Goal: Task Accomplishment & Management: Use online tool/utility

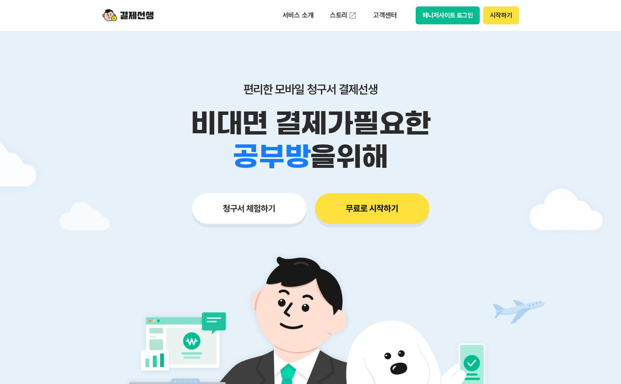
click at [427, 18] on button "매니저사이트 로그인" at bounding box center [448, 15] width 64 height 18
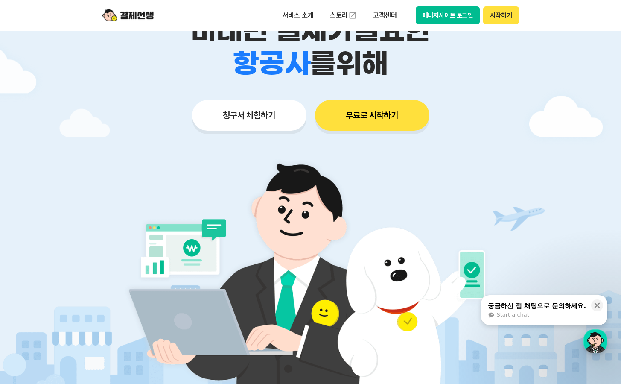
scroll to position [85, 0]
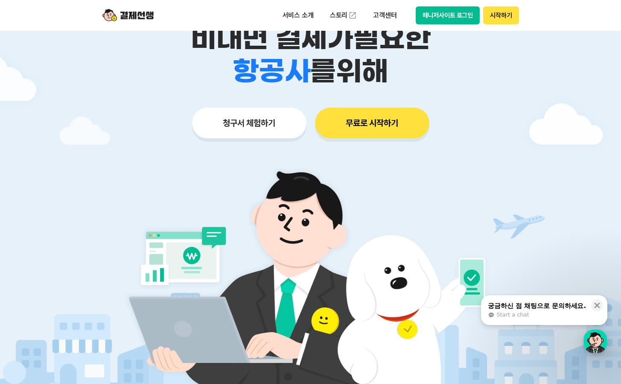
click at [391, 126] on button "무료로 시작하기" at bounding box center [372, 123] width 114 height 31
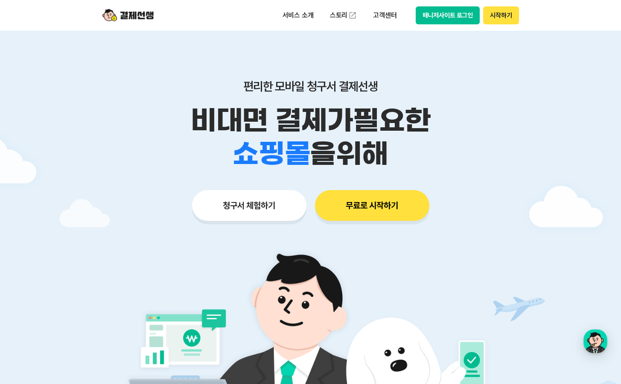
scroll to position [0, 0]
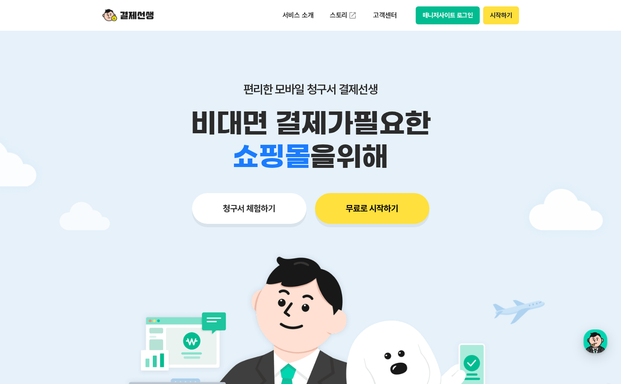
click at [500, 18] on button "시작하기" at bounding box center [500, 15] width 35 height 18
click at [455, 15] on button "매니저사이트 로그인" at bounding box center [448, 15] width 64 height 18
